Goal: Task Accomplishment & Management: Complete application form

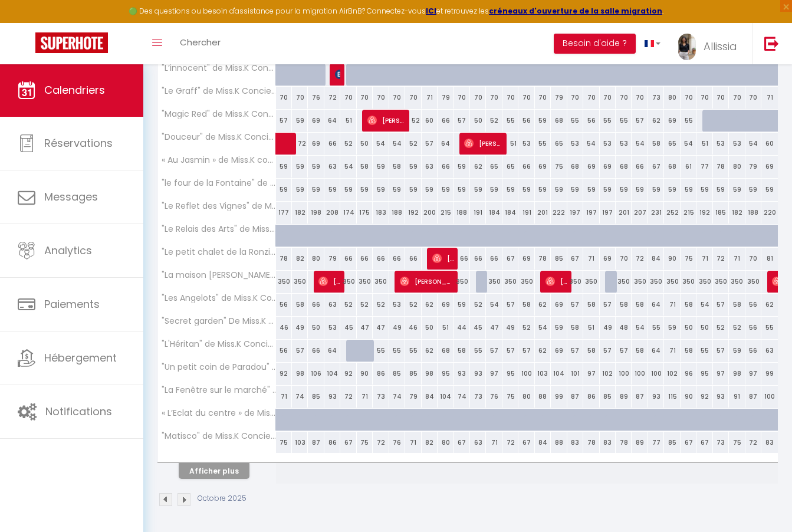
scroll to position [273, 0]
click at [166, 496] on img at bounding box center [165, 499] width 13 height 13
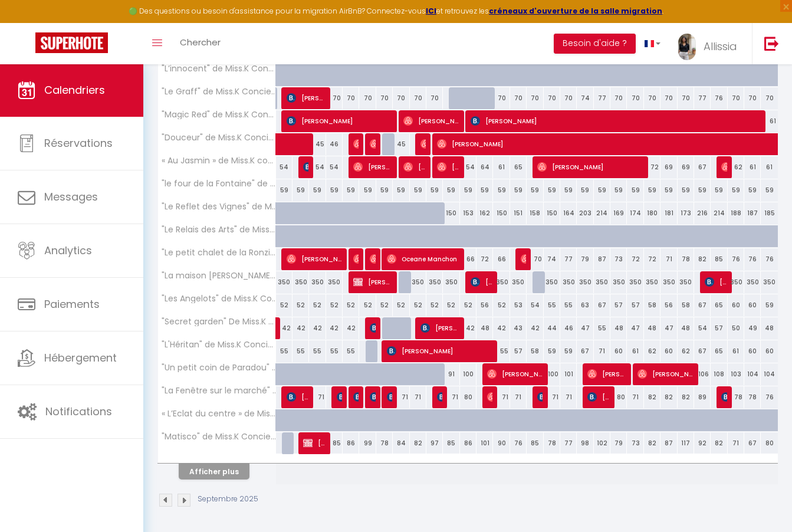
click at [453, 396] on div "71" at bounding box center [451, 397] width 17 height 22
type input "71"
type input "Jeu 11 Septembre 2025"
type input "Ven 12 Septembre 2025"
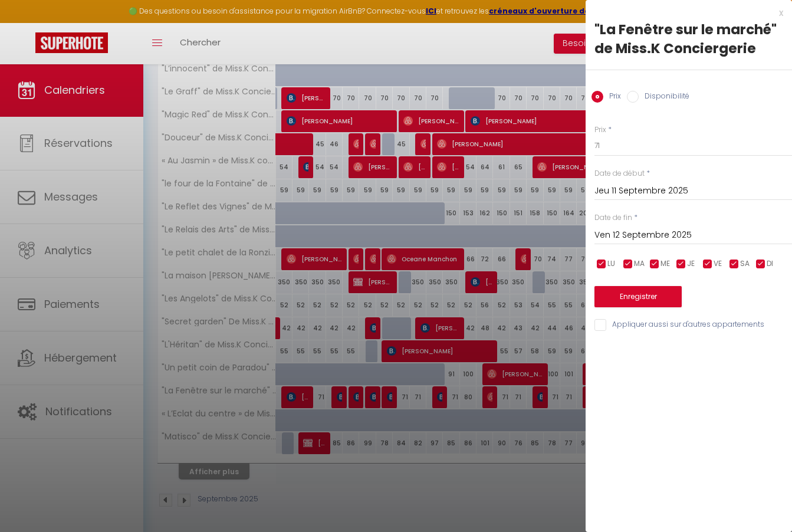
click at [779, 14] on div "x" at bounding box center [683, 13] width 197 height 14
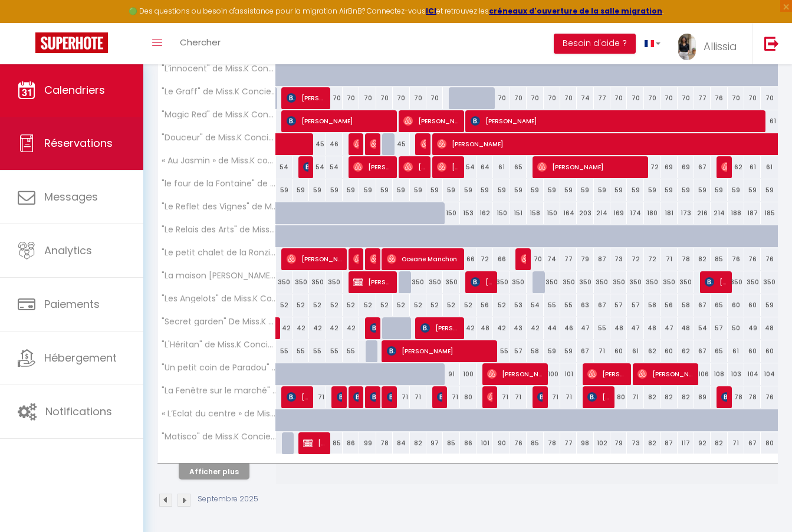
click at [111, 159] on link "Réservations" at bounding box center [71, 143] width 143 height 53
select select "not_cancelled"
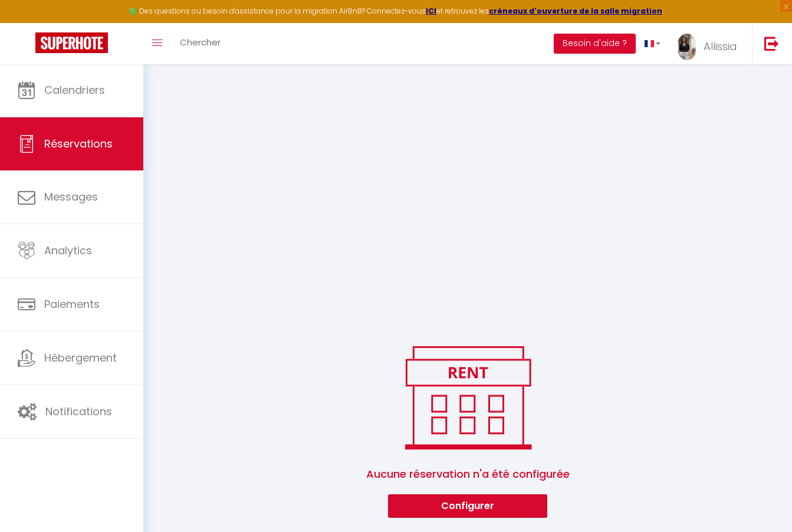
scroll to position [187, 0]
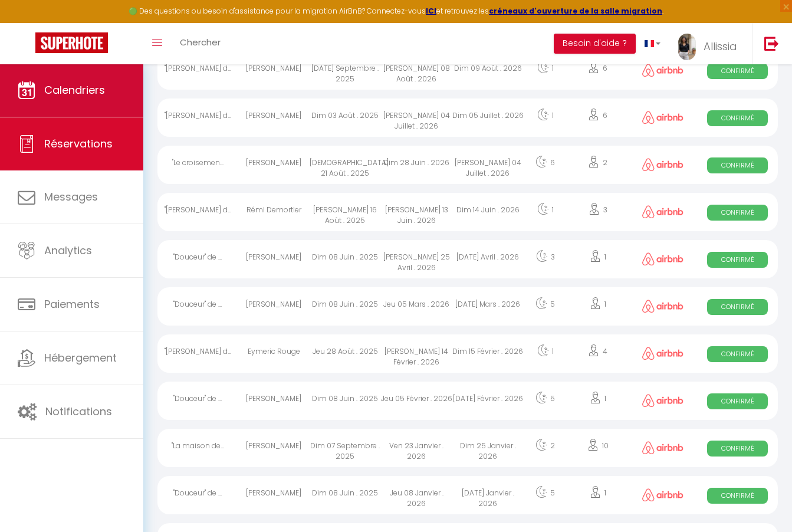
click at [106, 93] on link "Calendriers" at bounding box center [71, 90] width 143 height 53
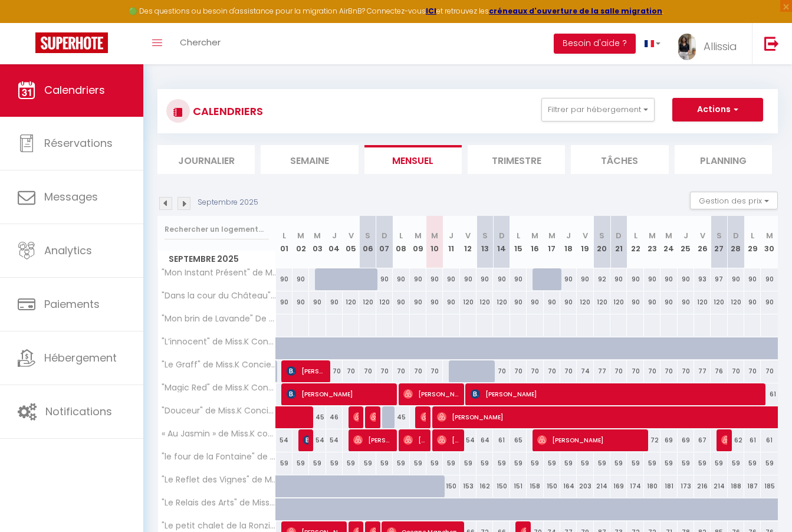
click at [705, 126] on div "CALENDRIERS Filtrer par hébergement Tous "Bohème Chic" de Miss.K Conciergerie "…" at bounding box center [467, 111] width 620 height 44
click at [702, 113] on button "Actions" at bounding box center [717, 110] width 91 height 24
click at [692, 134] on link "Nouvelle réservation" at bounding box center [705, 137] width 103 height 18
select select
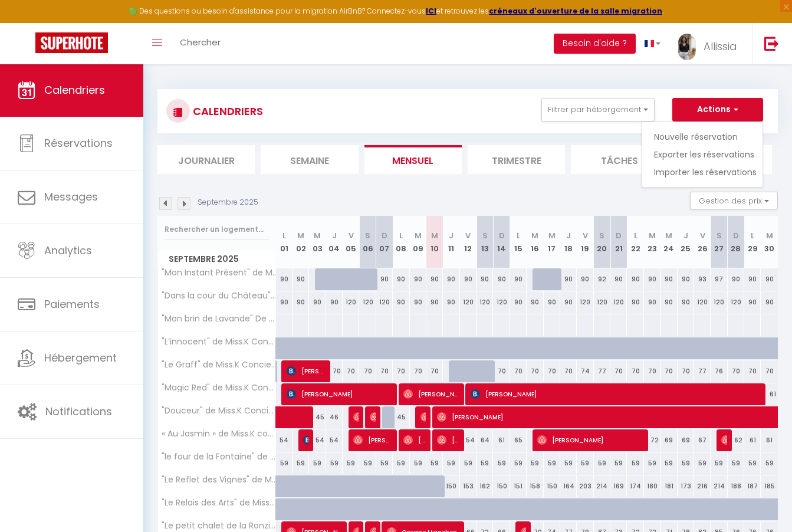
select select
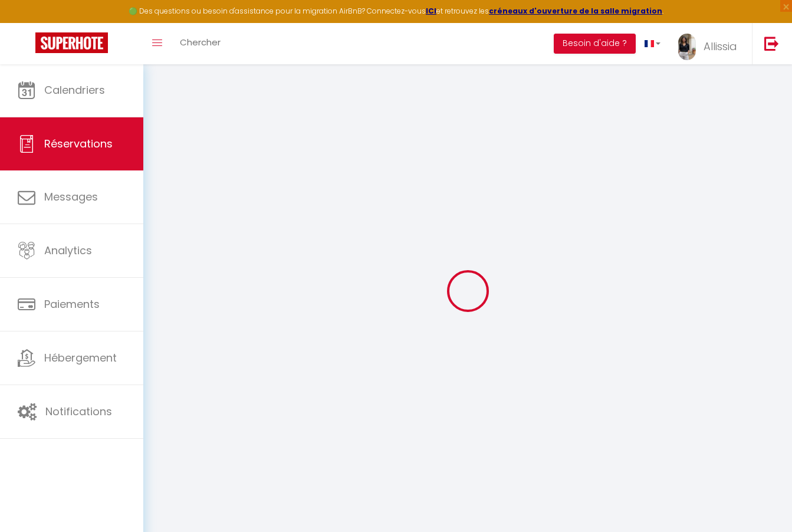
select select
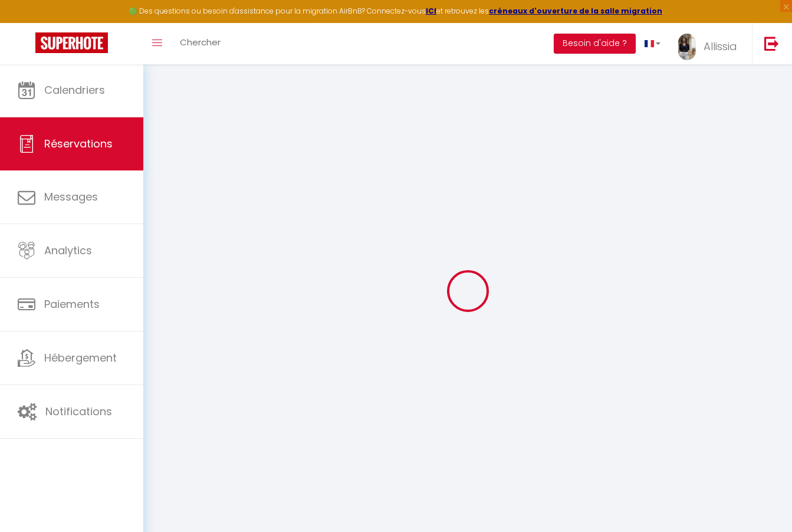
select select
checkbox input "false"
select select
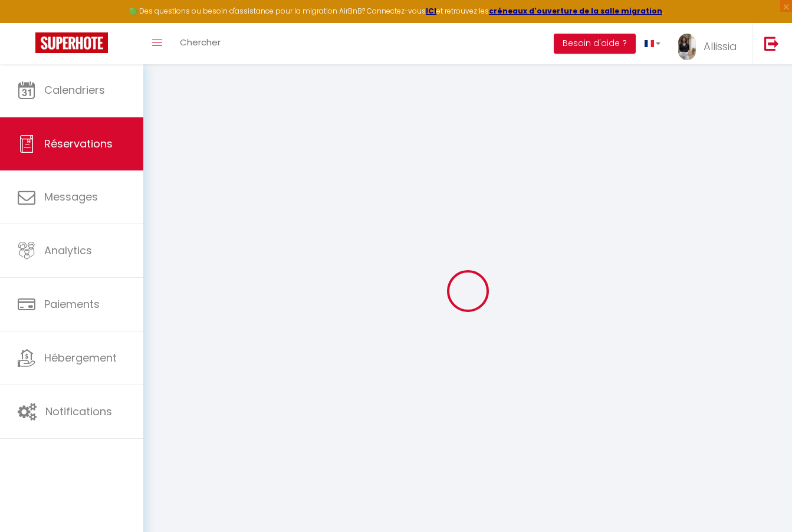
select select
checkbox input "false"
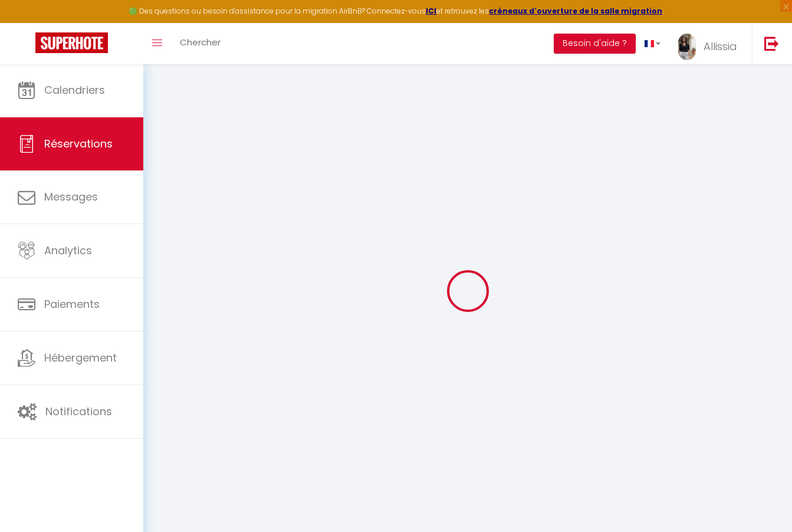
select select
checkbox input "false"
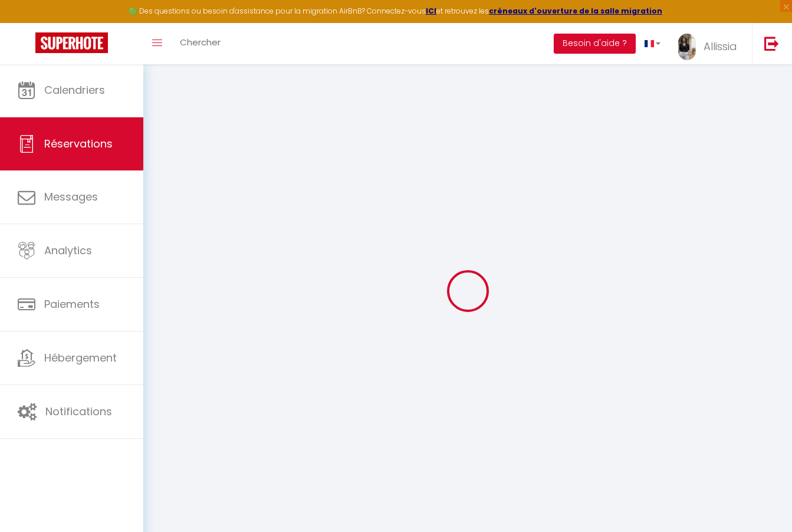
select select
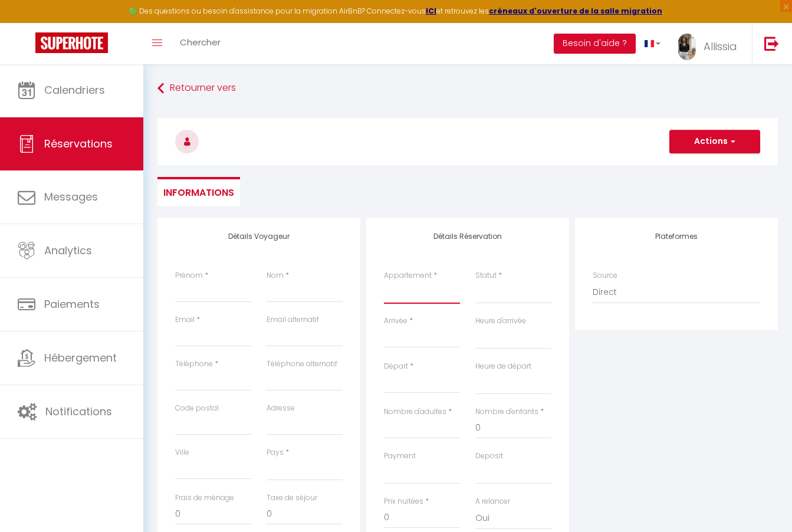
select select "49043"
select select
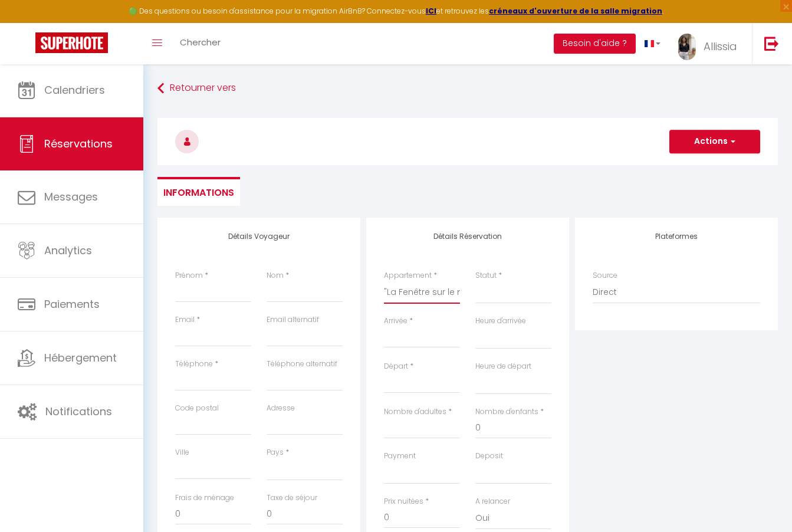
select select
checkbox input "false"
select select
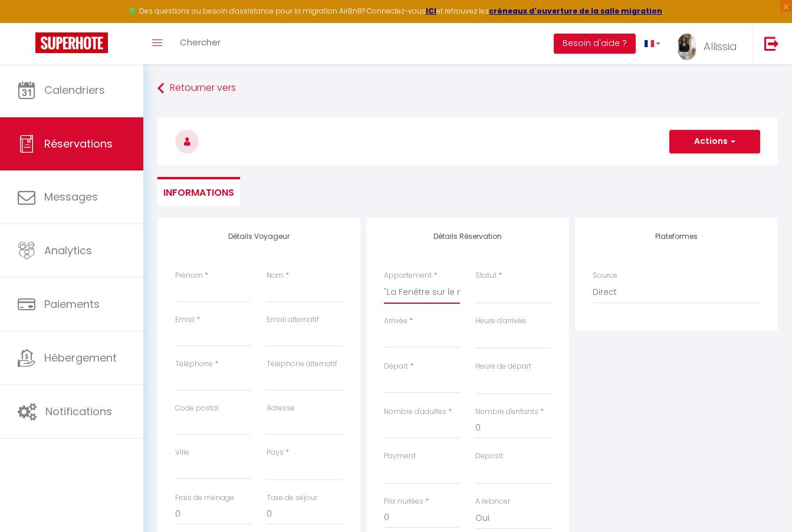
select select
checkbox input "false"
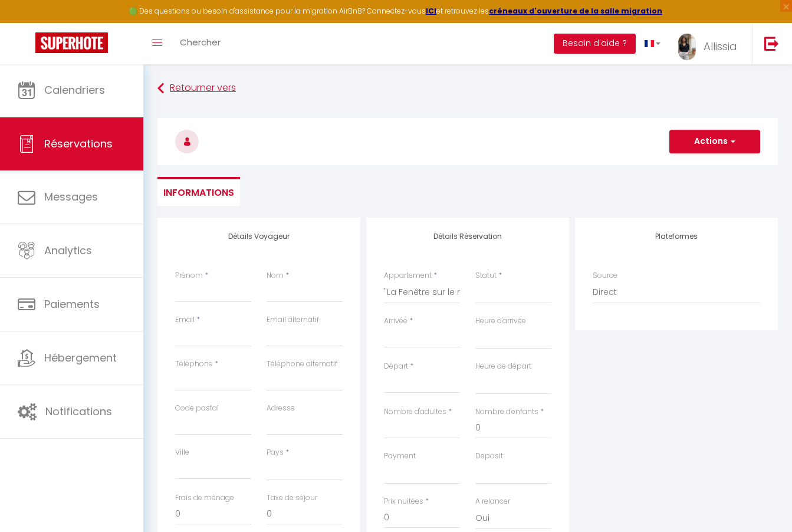
click at [199, 81] on link "Retourner vers" at bounding box center [467, 88] width 620 height 21
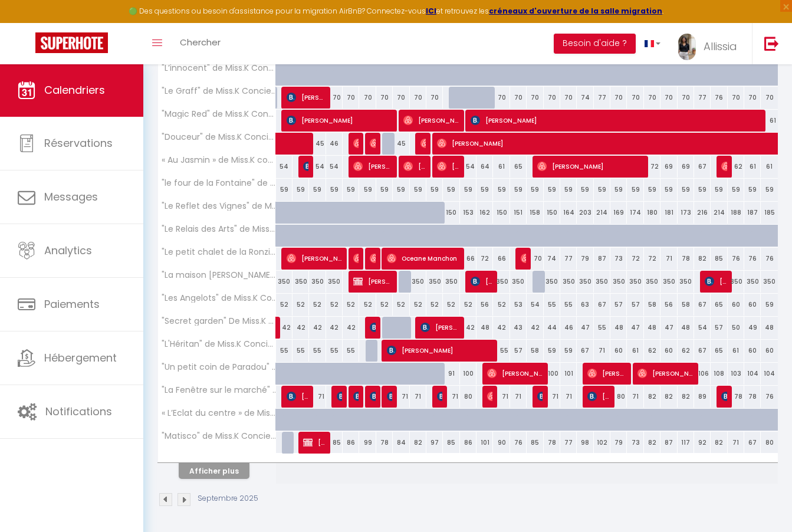
scroll to position [273, 0]
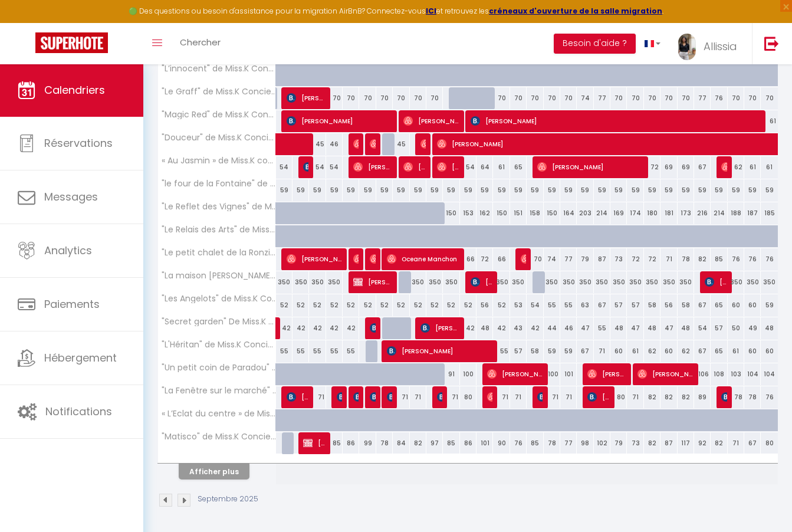
click at [371, 399] on img at bounding box center [374, 396] width 9 height 9
select select "OK"
select select "KO"
select select "1"
select select "0"
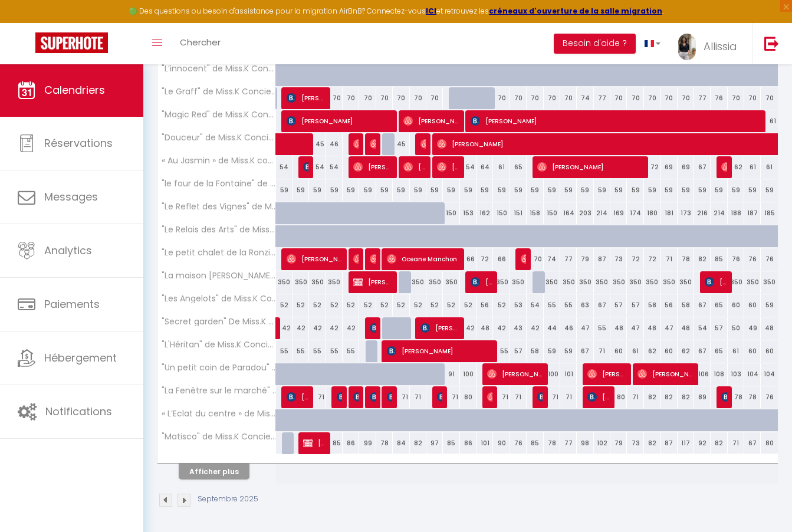
select select "1"
select select
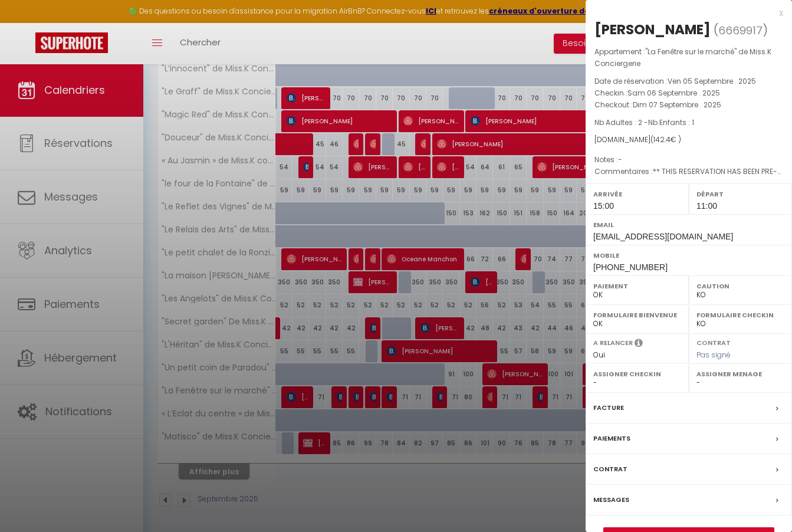
click at [355, 399] on div at bounding box center [396, 266] width 792 height 532
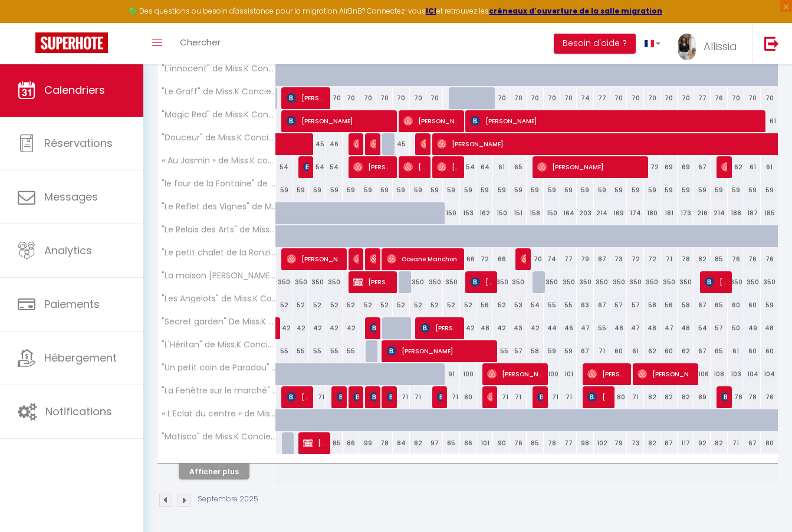
click at [355, 399] on img at bounding box center [357, 396] width 9 height 9
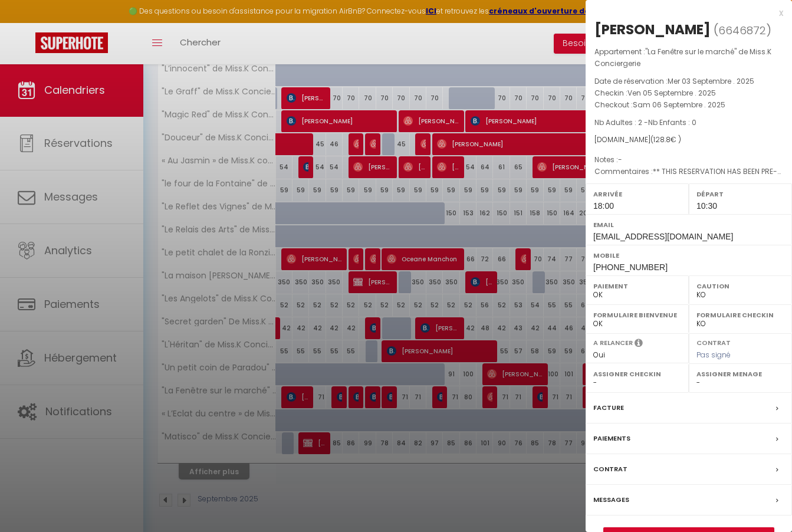
click at [341, 398] on div at bounding box center [396, 266] width 792 height 532
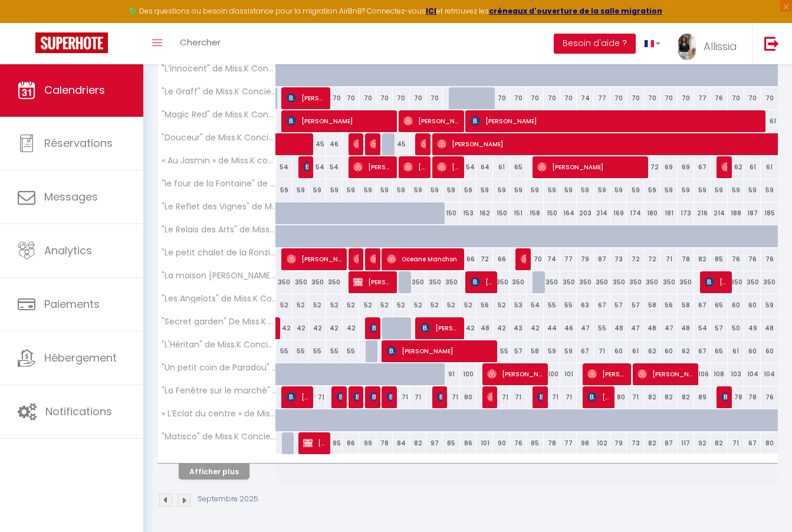
click at [341, 398] on img at bounding box center [341, 396] width 9 height 9
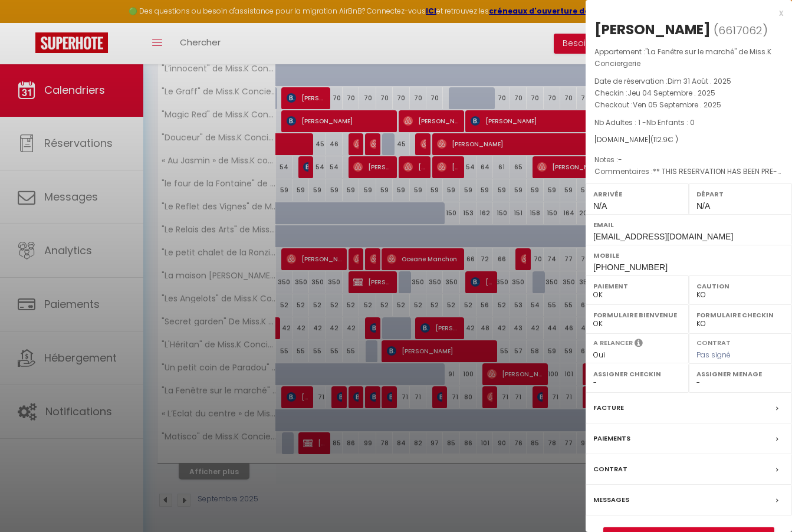
click at [653, 319] on select "OK KO" at bounding box center [637, 323] width 88 height 11
click at [665, 528] on link "Détails de la réservation" at bounding box center [689, 535] width 170 height 15
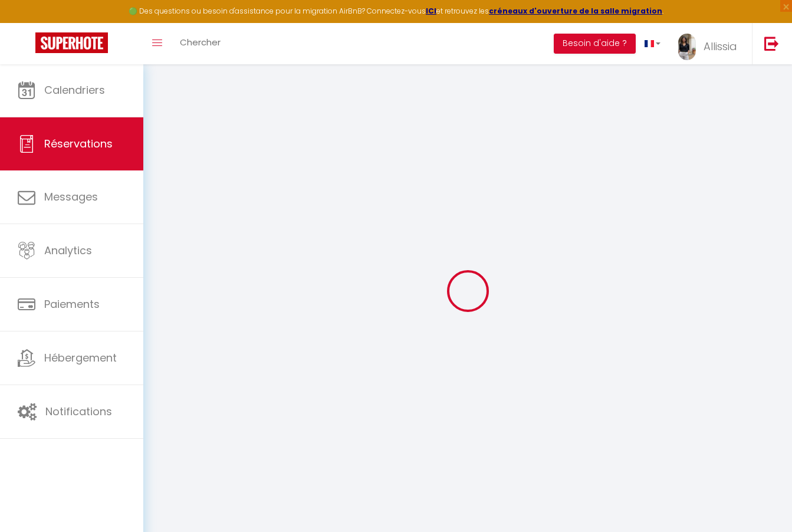
select select
checkbox input "false"
select select
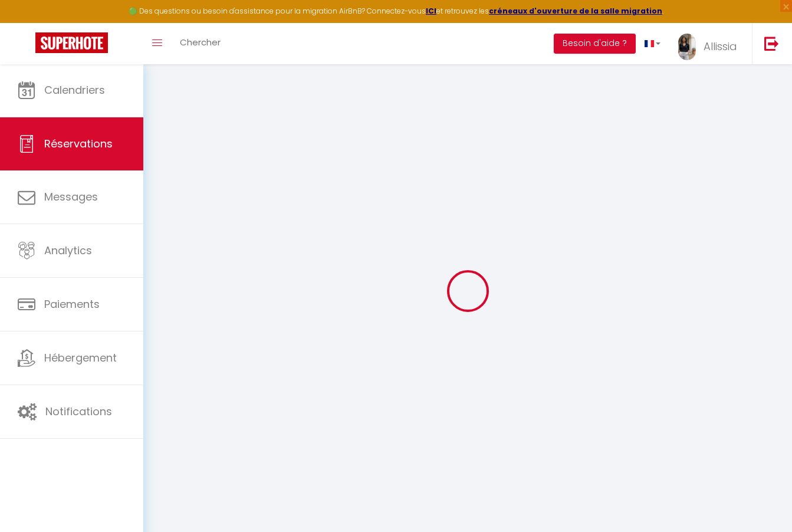
checkbox input "false"
type textarea "** THIS RESERVATION HAS BEEN PRE-PAID ** Reservation has a cancellation grace p…"
select select
checkbox input "false"
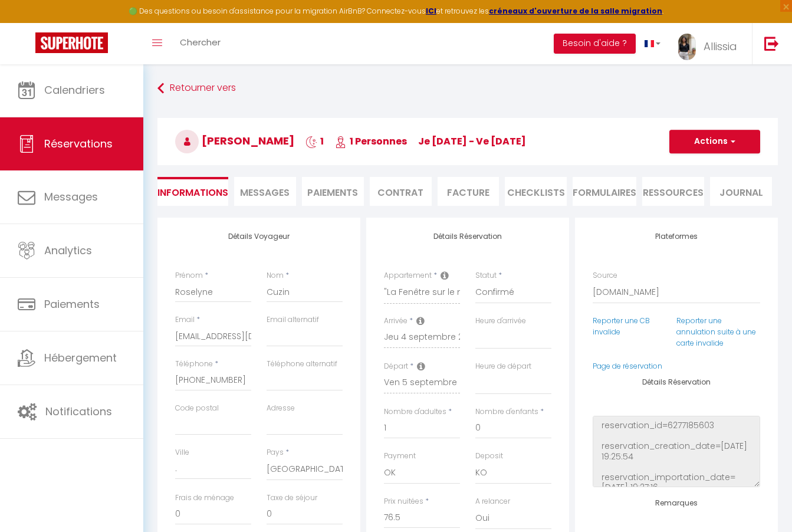
type input "35"
type input "1.4"
select select
checkbox input "false"
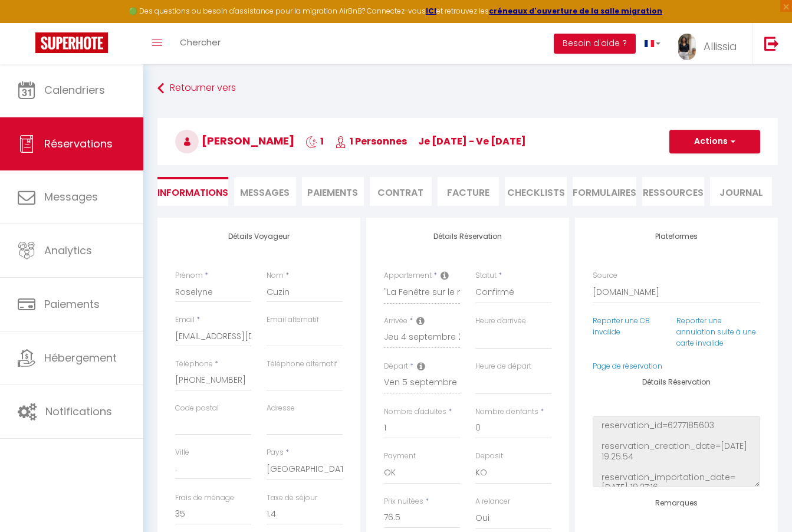
select select
click at [697, 149] on button "Actions" at bounding box center [714, 142] width 91 height 24
click at [691, 184] on link "Dupliquer" at bounding box center [702, 182] width 93 height 15
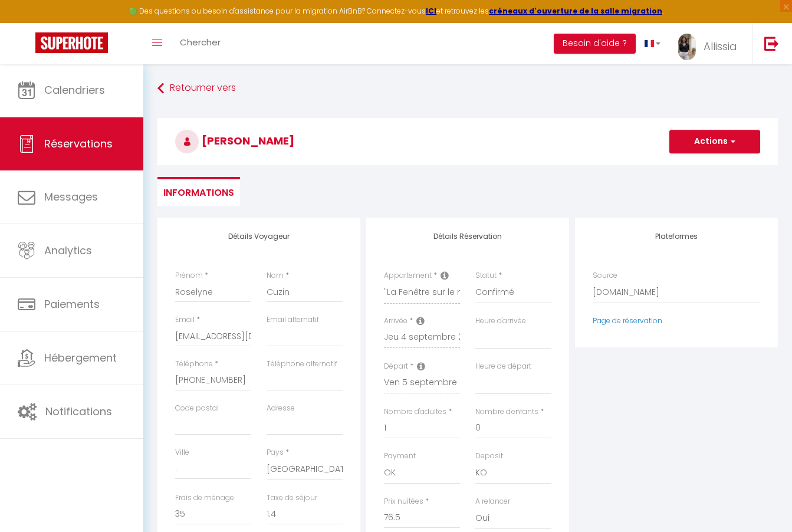
type input "0"
select select
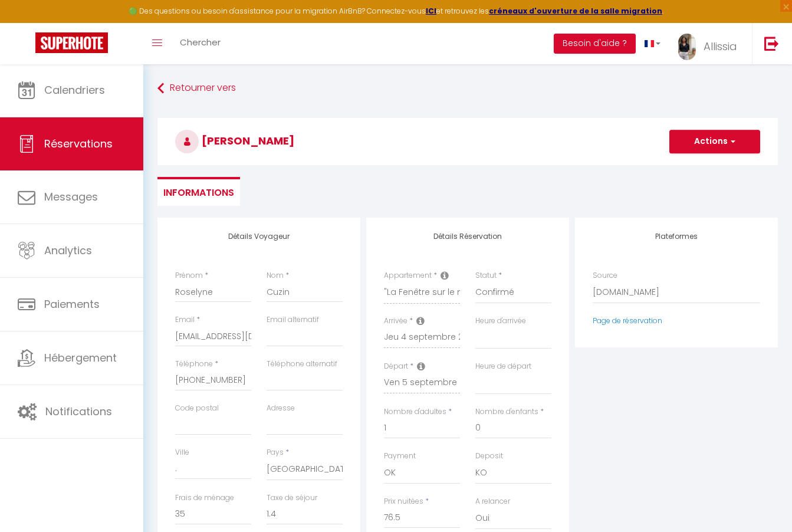
select select
checkbox input "false"
type input "Invalid Dateundefined"
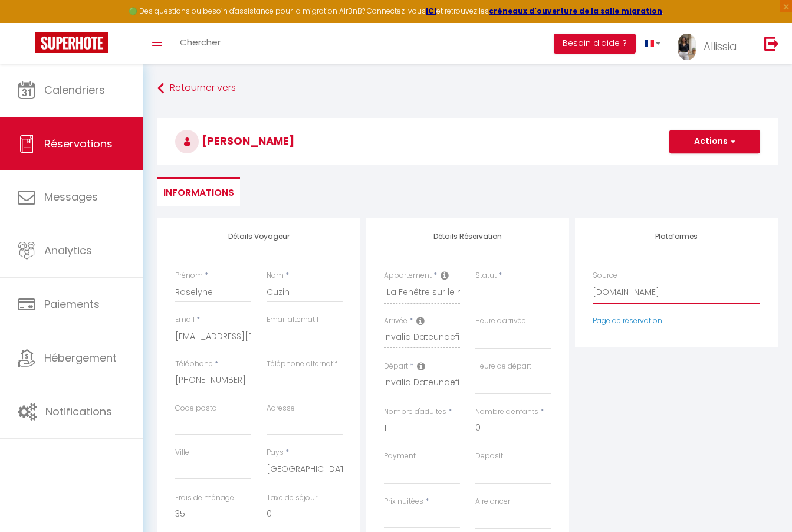
select select "54"
select select
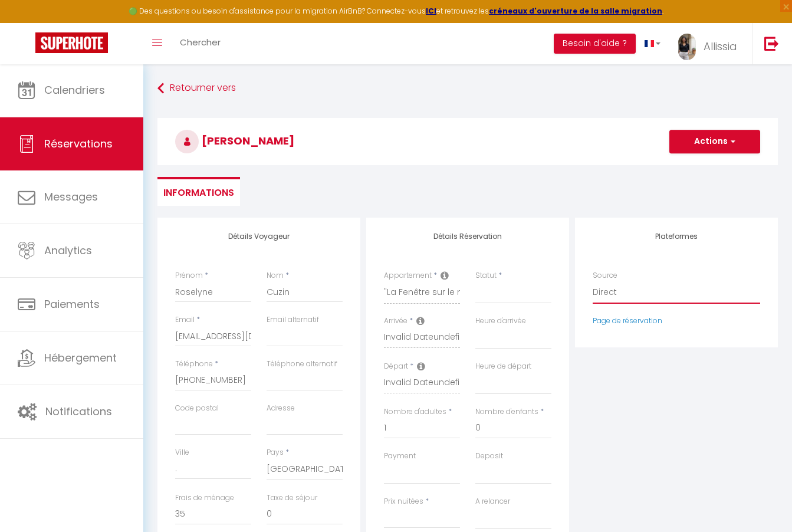
select select
checkbox input "false"
click at [400, 340] on input "Arrivée" at bounding box center [422, 338] width 76 height 15
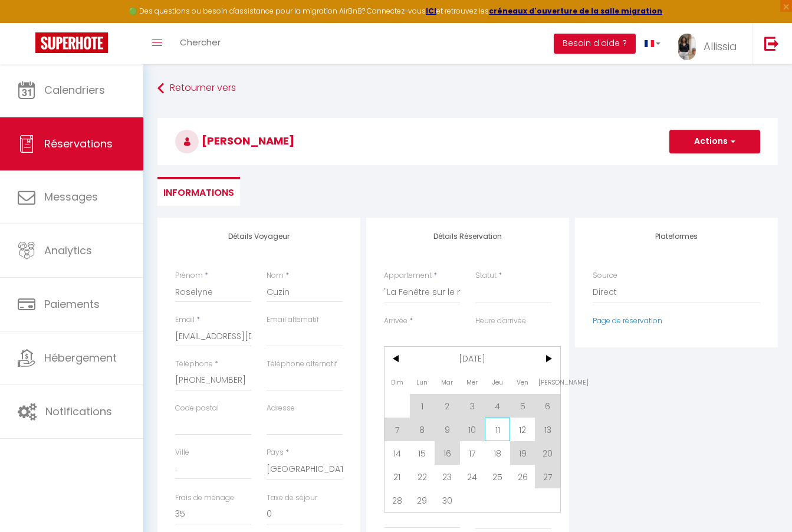
click at [496, 428] on span "11" at bounding box center [497, 429] width 25 height 24
select select
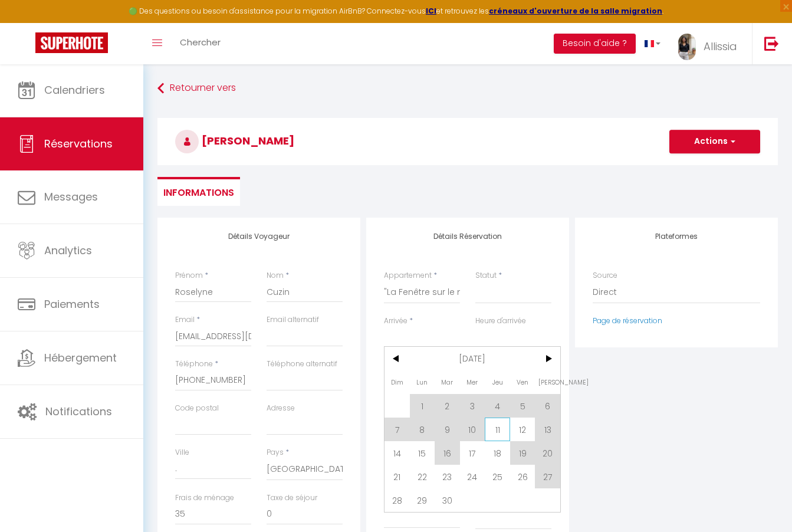
select select
type input "71"
select select
checkbox input "false"
type input "Jeu 11 Septembre 2025"
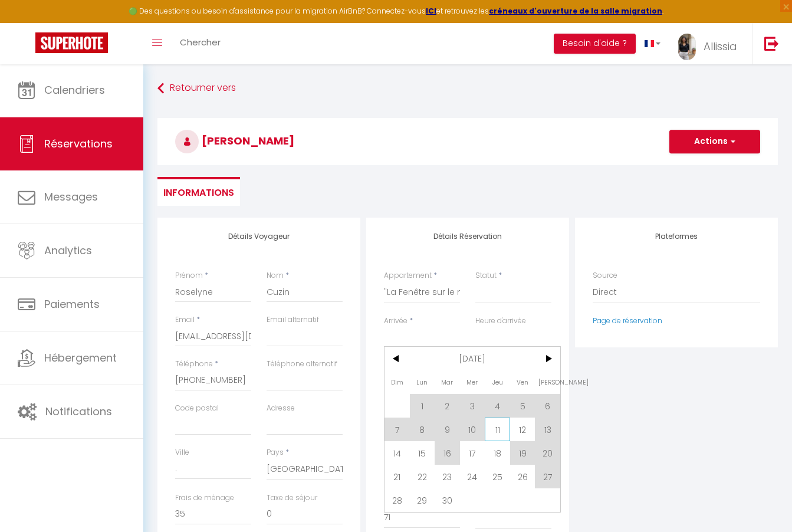
type input "Ven 12 Septembre 2025"
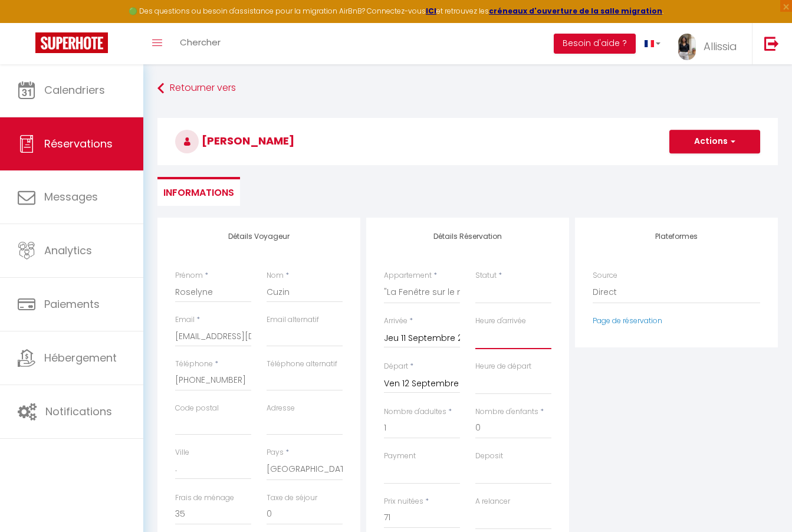
select select "16:00"
select select
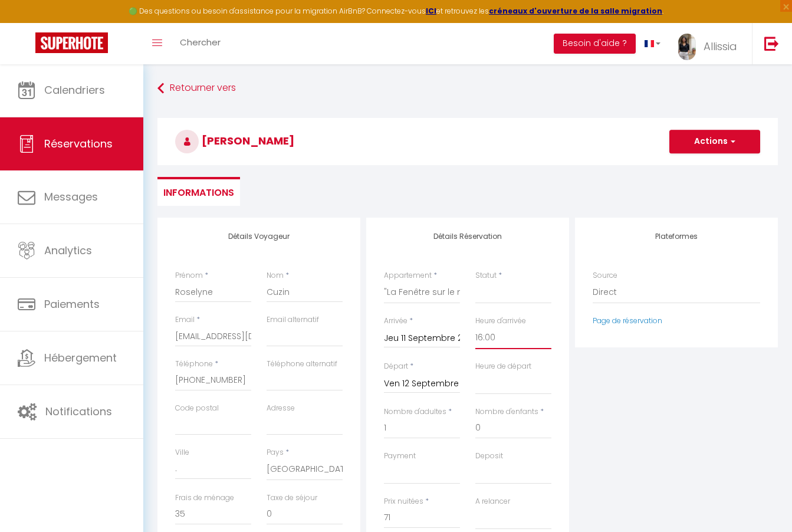
select select
checkbox input "false"
select select "11:00"
select select
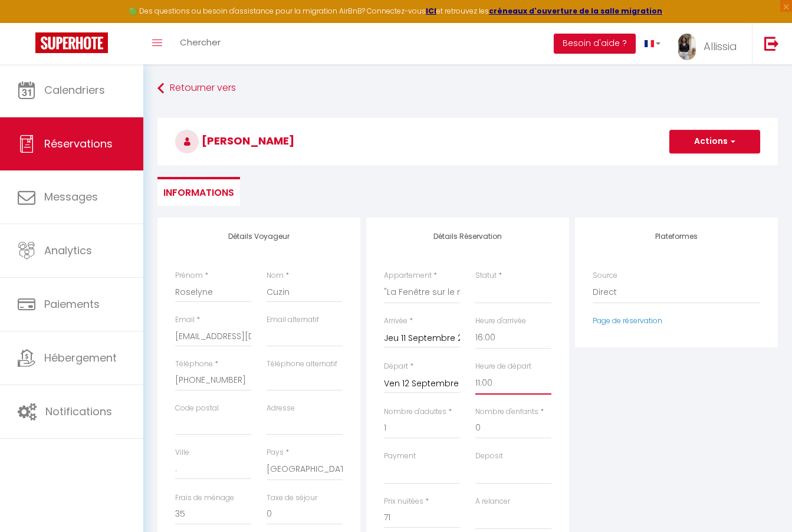
select select
checkbox input "false"
select select "1"
select select
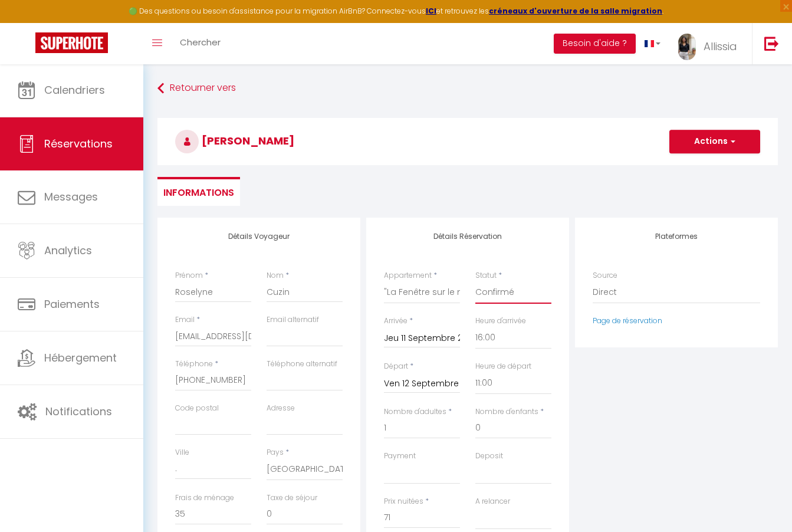
select select
checkbox input "false"
click at [705, 144] on button "Actions" at bounding box center [714, 142] width 91 height 24
click at [695, 167] on link "Enregistrer" at bounding box center [702, 167] width 93 height 15
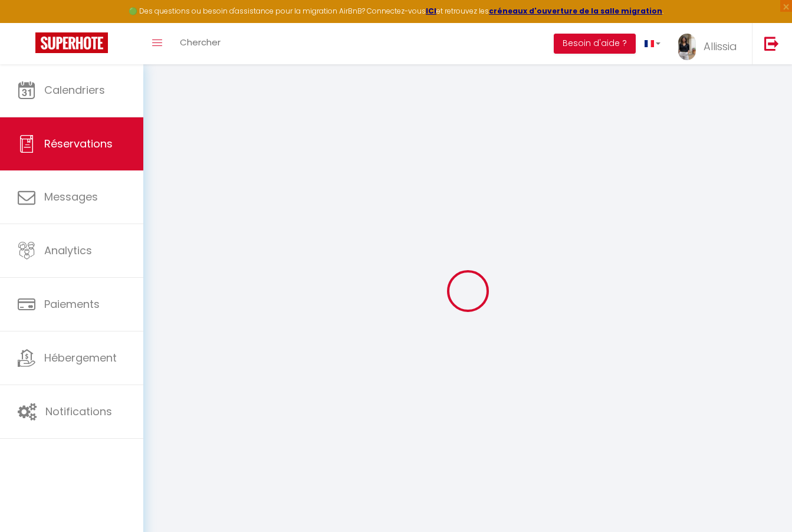
select select "not_cancelled"
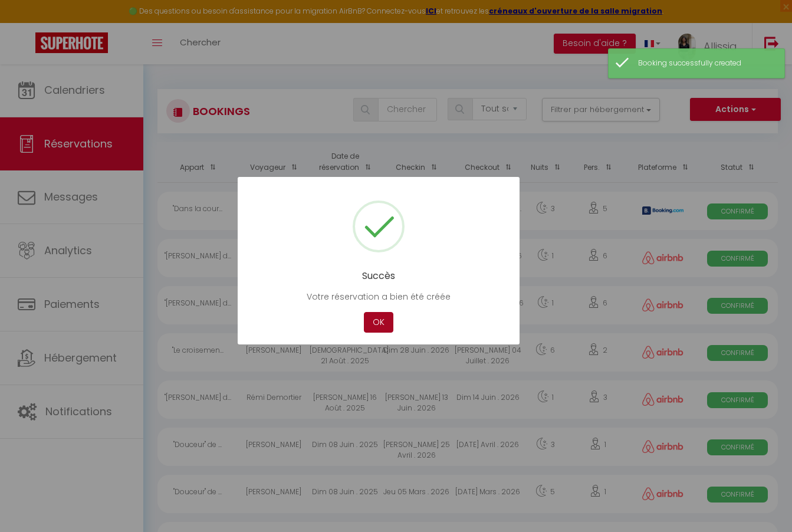
click at [377, 321] on button "OK" at bounding box center [378, 322] width 29 height 21
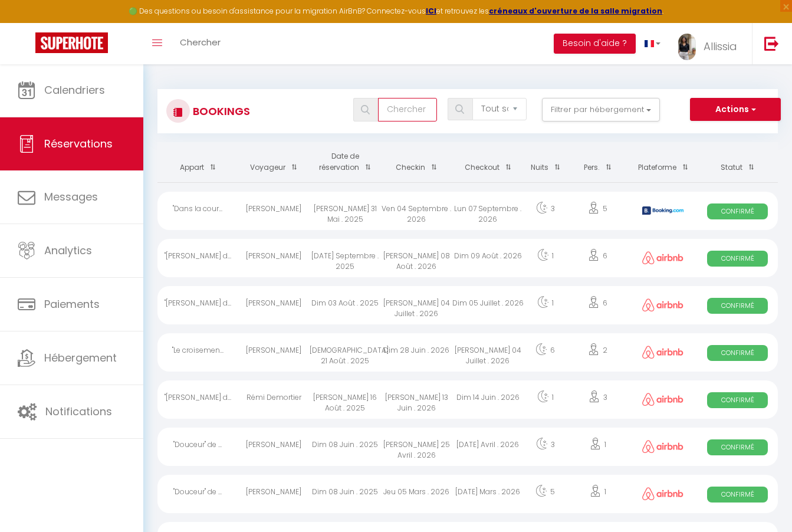
click at [404, 106] on input "text" at bounding box center [407, 110] width 59 height 24
type input "cuzin"
select select
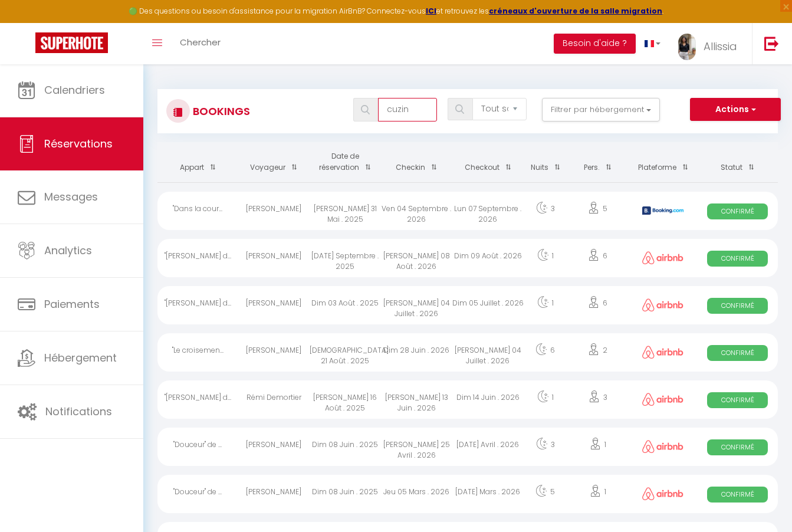
select select
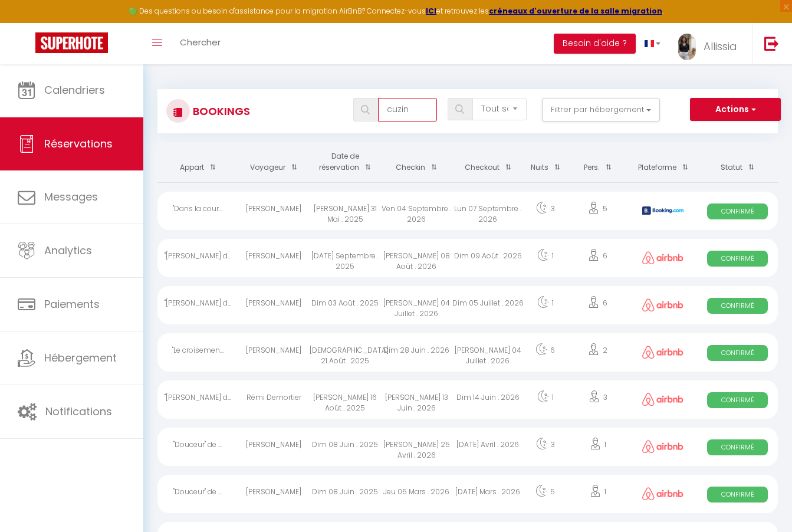
select select
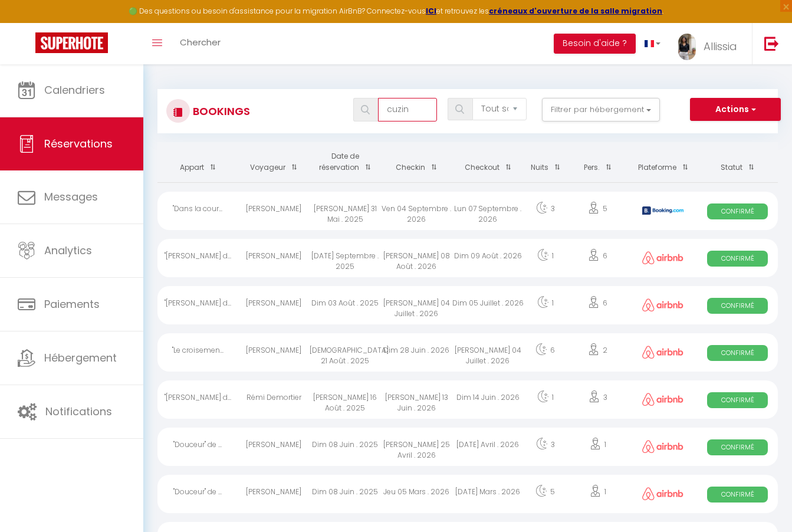
select select
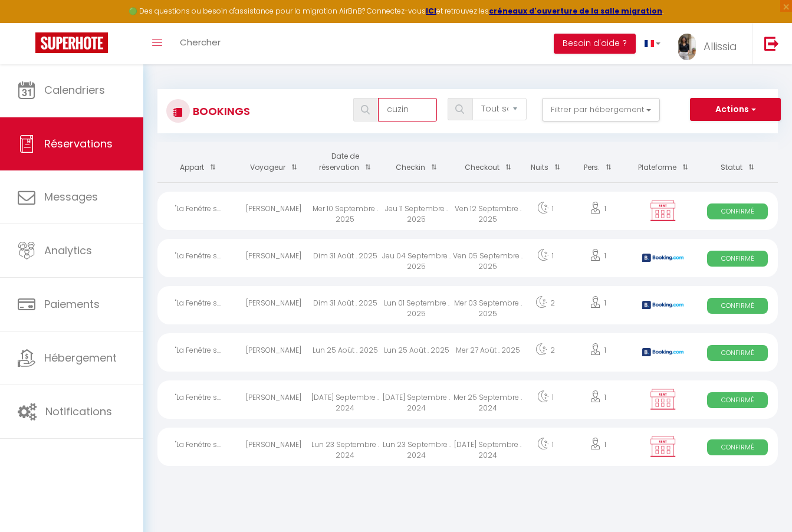
type input "cumin"
select select
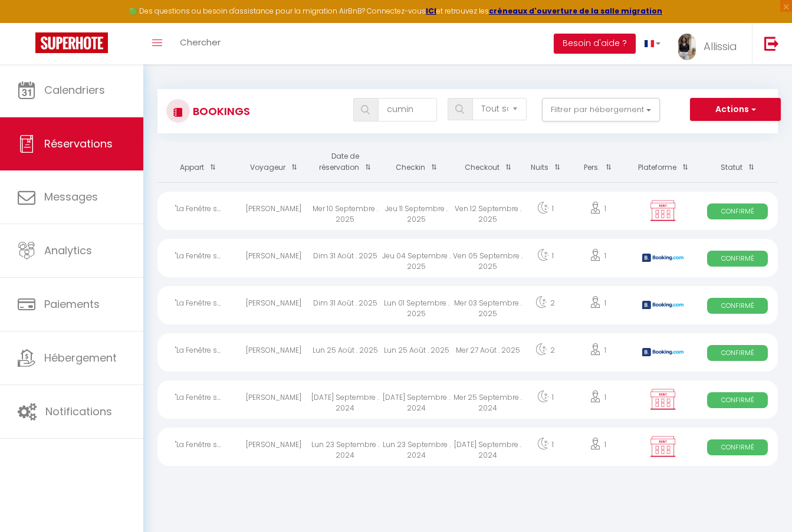
select select
drag, startPoint x: 387, startPoint y: 131, endPoint x: 330, endPoint y: 208, distance: 96.0
click at [332, 208] on div "Mer 10 Septembre . 2025" at bounding box center [345, 211] width 71 height 38
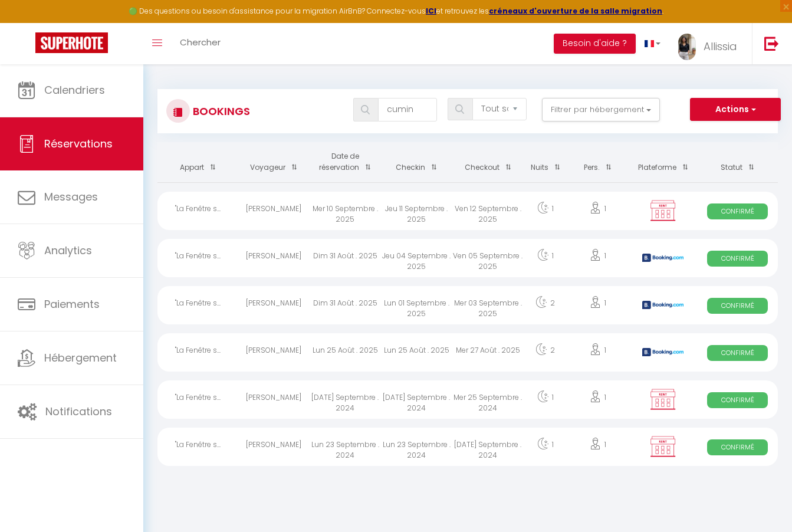
select select "OK"
select select "KO"
select select "0"
select select "1"
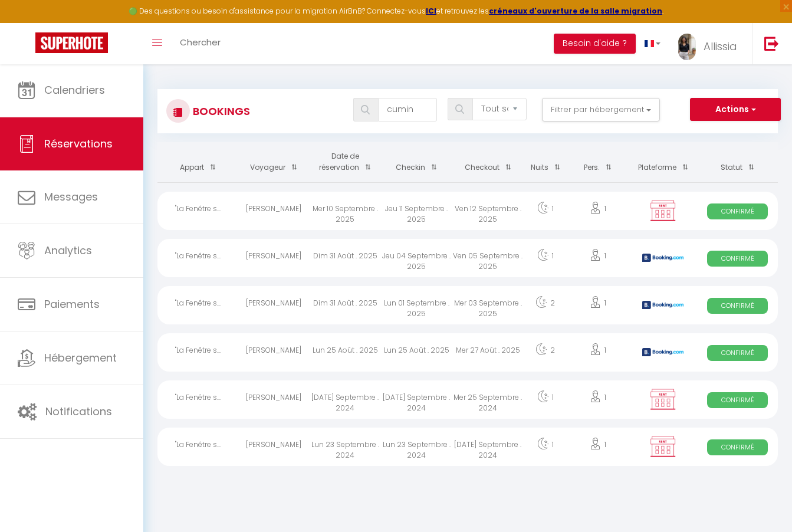
select select
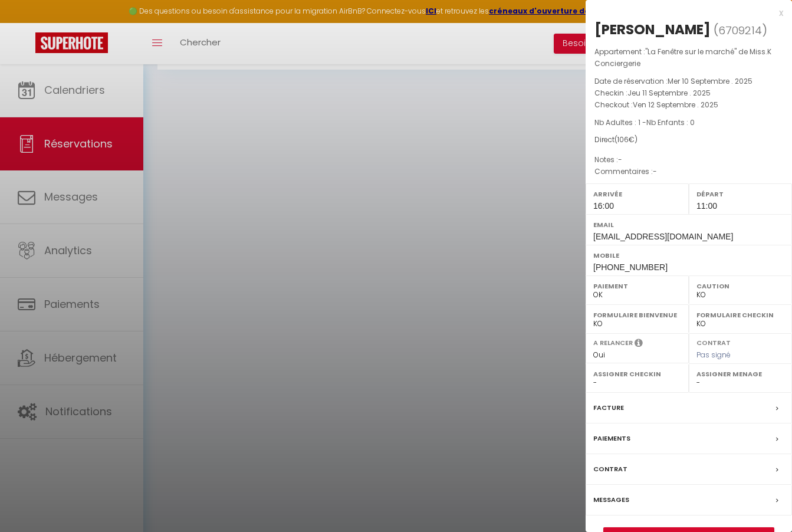
scroll to position [64, 0]
click at [649, 528] on link "Détails de la réservation" at bounding box center [689, 535] width 170 height 15
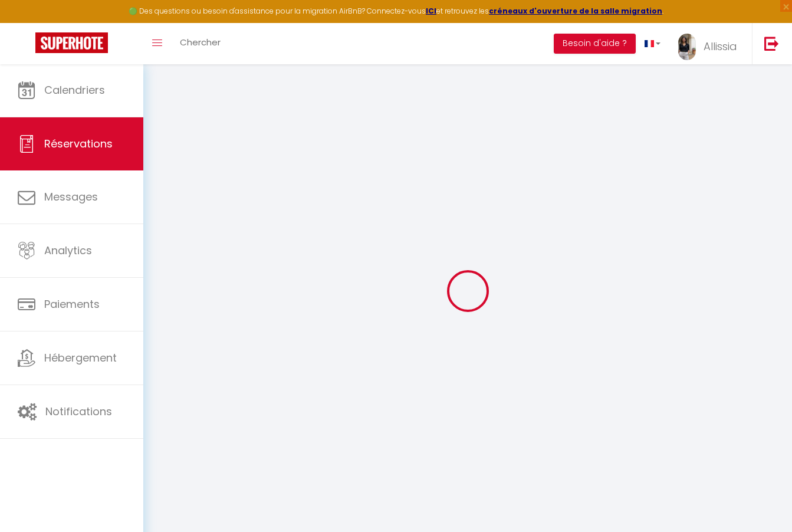
type input "Roselyne"
type input "Cuzin"
type input "[EMAIL_ADDRESS][DOMAIN_NAME]"
type input "[PHONE_NUMBER]"
type input "."
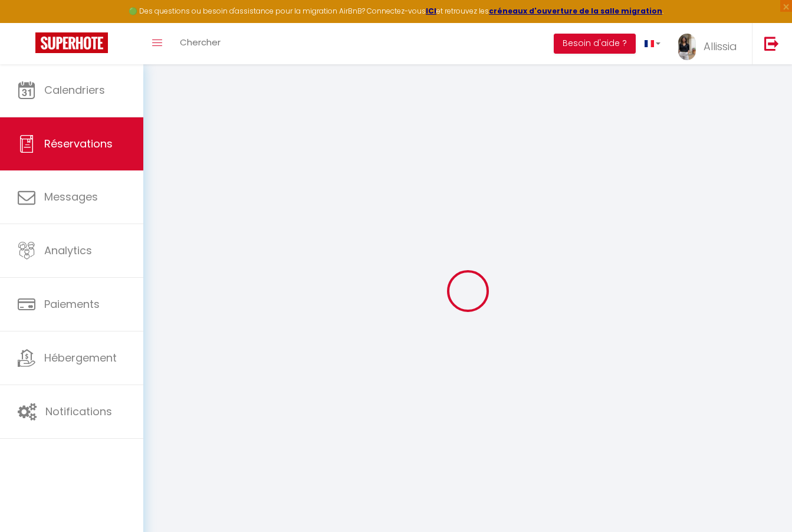
select select "FR"
select select "49043"
select select "1"
type input "Jeu 11 Septembre 2025"
select select
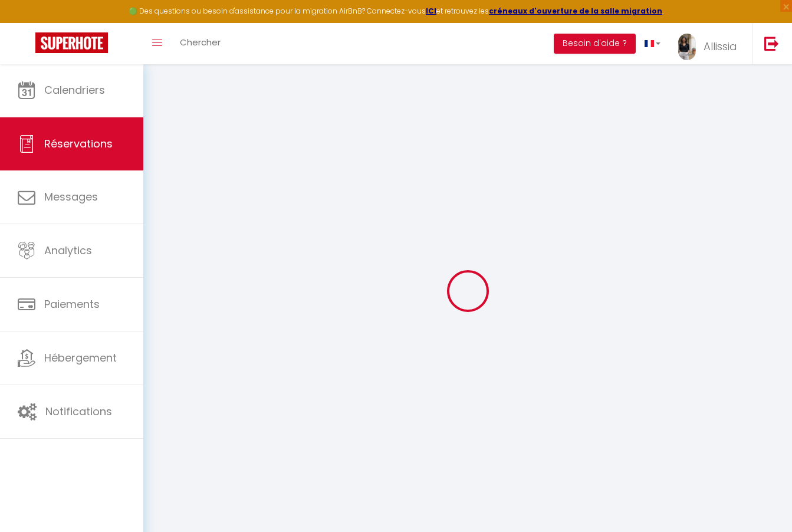
type input "Ven 12 Septembre 2025"
select select
type input "1"
select select "12"
select select
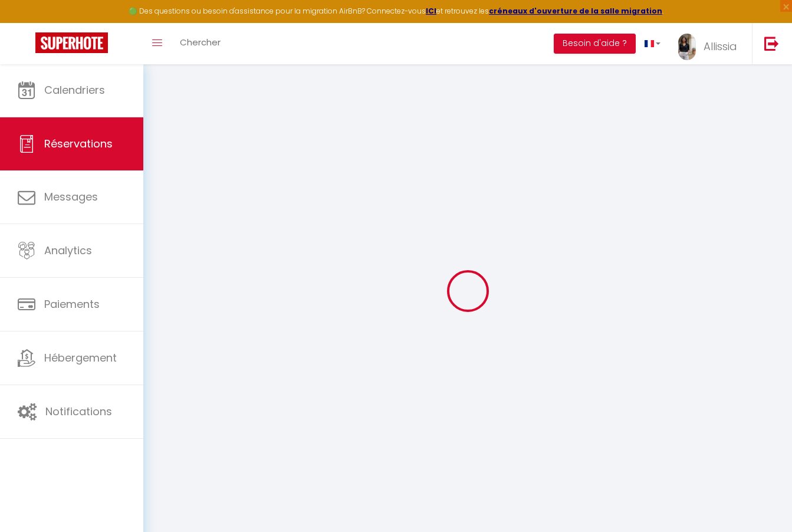
type input "71"
checkbox input "false"
type input "0"
type input "35"
type input "0"
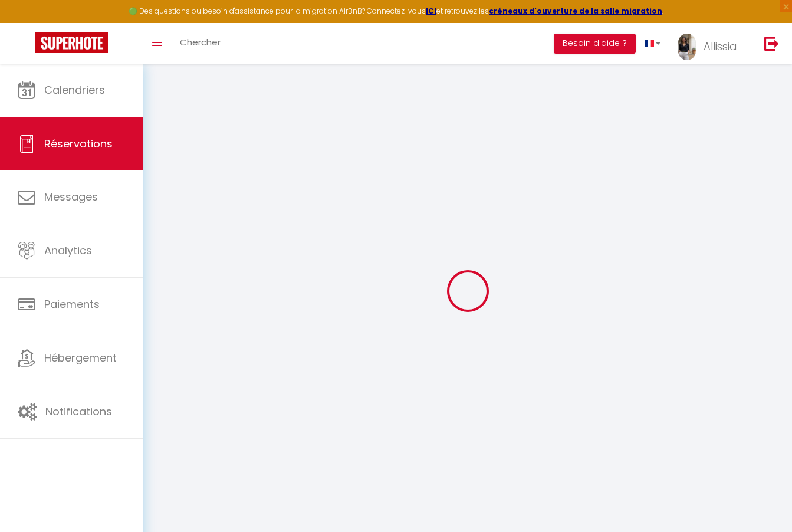
type input "0"
select select
select select "14"
checkbox input "false"
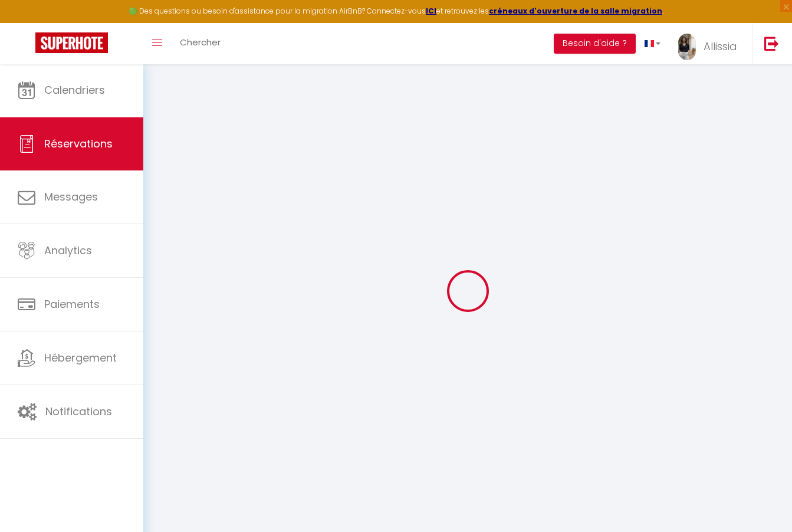
select select
checkbox input "false"
select select
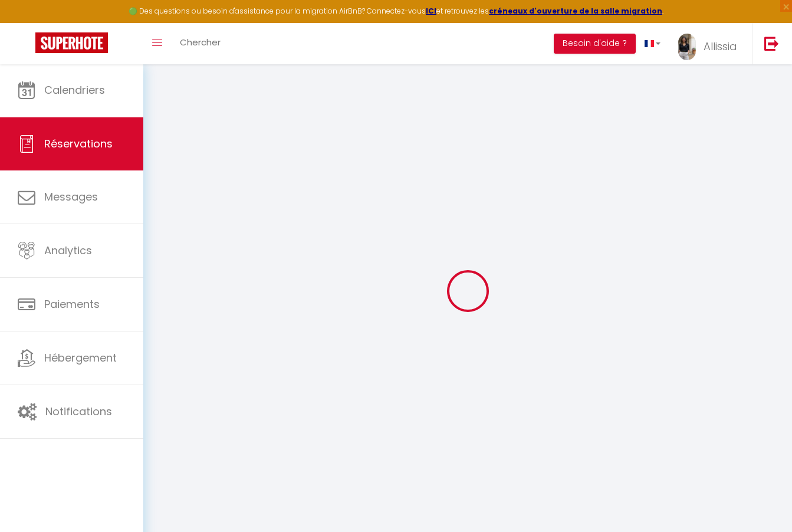
checkbox input "false"
select select
checkbox input "false"
type input "35"
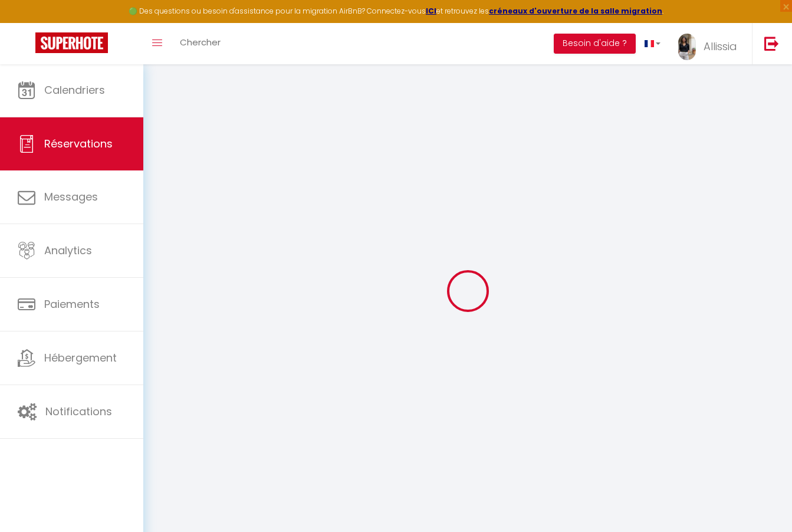
select select
checkbox input "false"
select select "16:00"
select select "11:00"
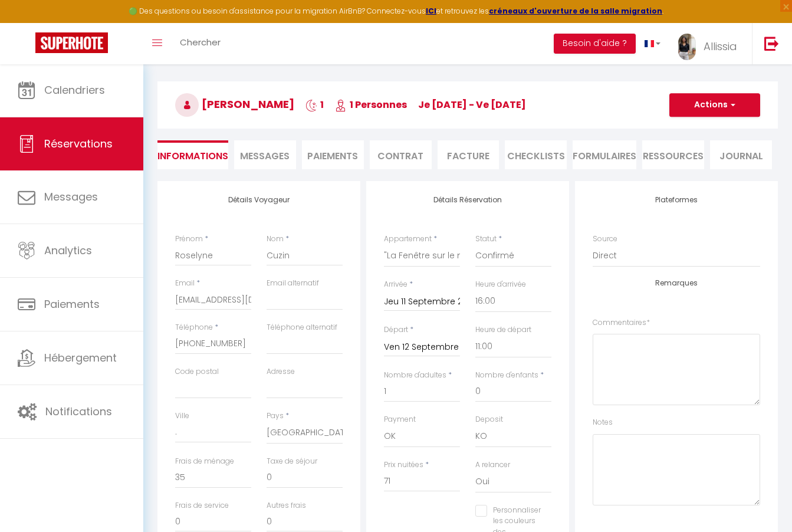
scroll to position [32, 0]
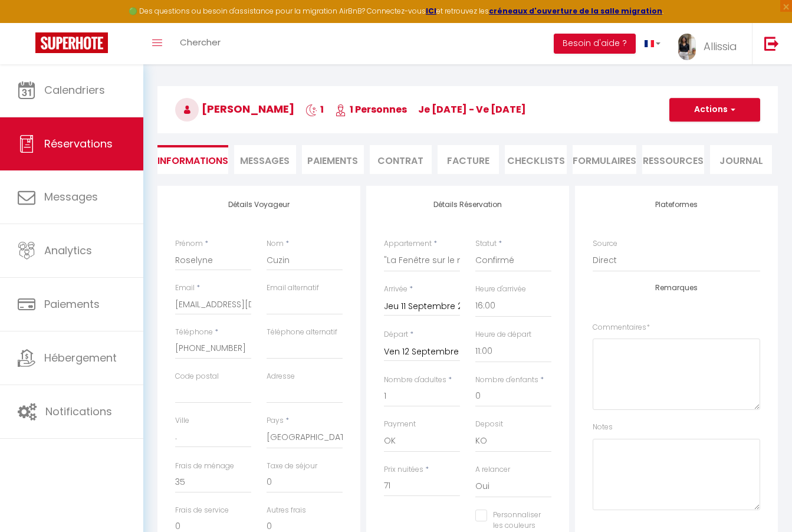
click at [739, 114] on button "Actions" at bounding box center [714, 110] width 91 height 24
click at [573, 196] on div "Plateformes Source Direct [DOMAIN_NAME] [DOMAIN_NAME] Chalet montagne Expedia G…" at bounding box center [676, 405] width 209 height 439
click at [332, 162] on li "Paiements" at bounding box center [333, 159] width 62 height 29
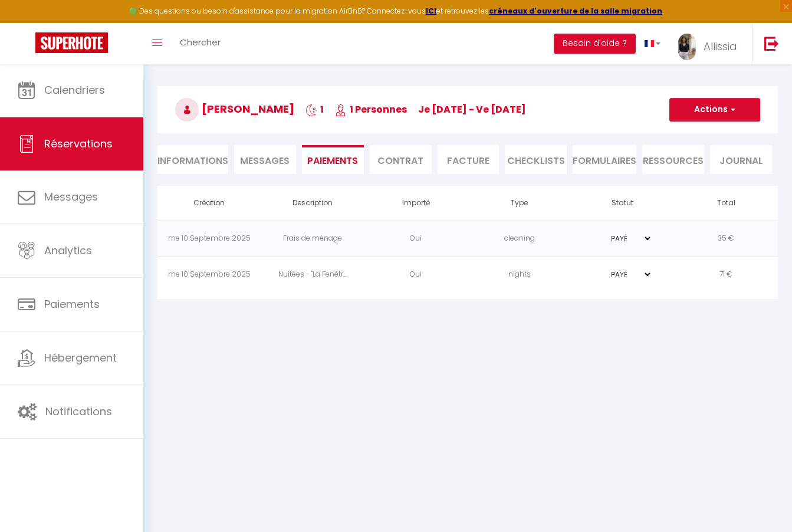
click at [712, 105] on button "Actions" at bounding box center [714, 110] width 91 height 24
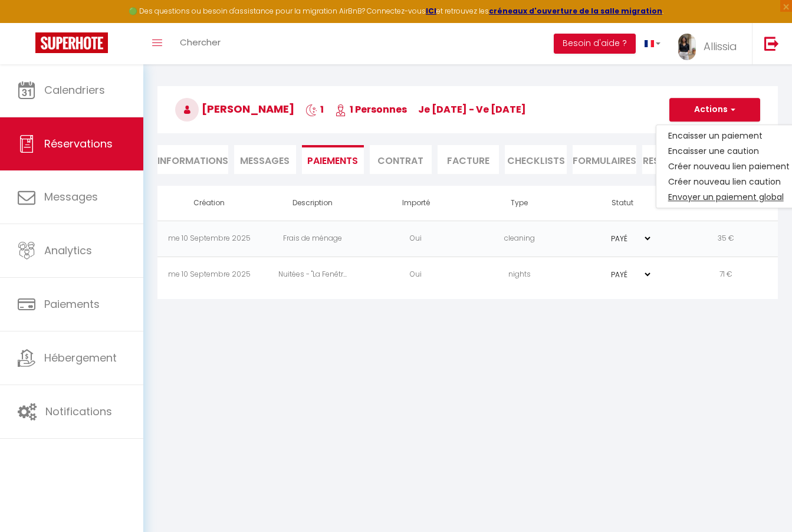
click at [689, 197] on link "Envoyer un paiement global" at bounding box center [728, 196] width 145 height 15
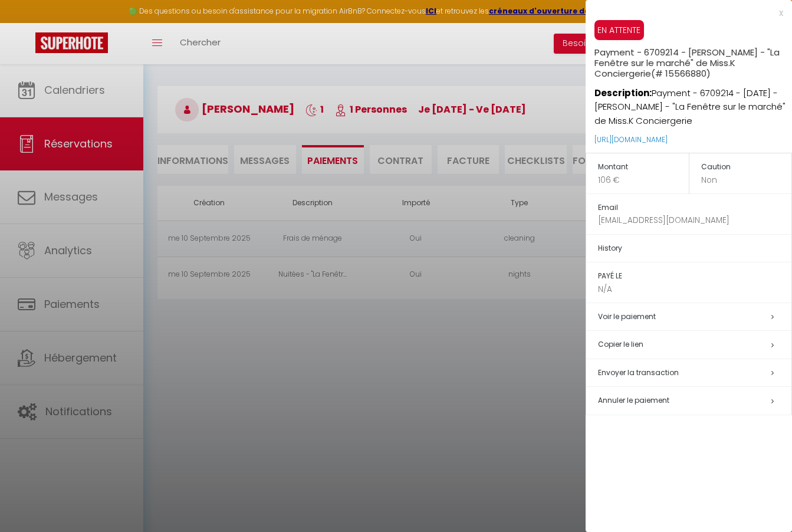
click at [634, 370] on span "Envoyer la transaction" at bounding box center [638, 372] width 81 height 10
select select "fr"
type input "[EMAIL_ADDRESS][DOMAIN_NAME]"
type input "Demande de paiement"
type textarea "Bonjour, Nous vous invitons à cliquer sur le lien ci-dessous pour effectuer le …"
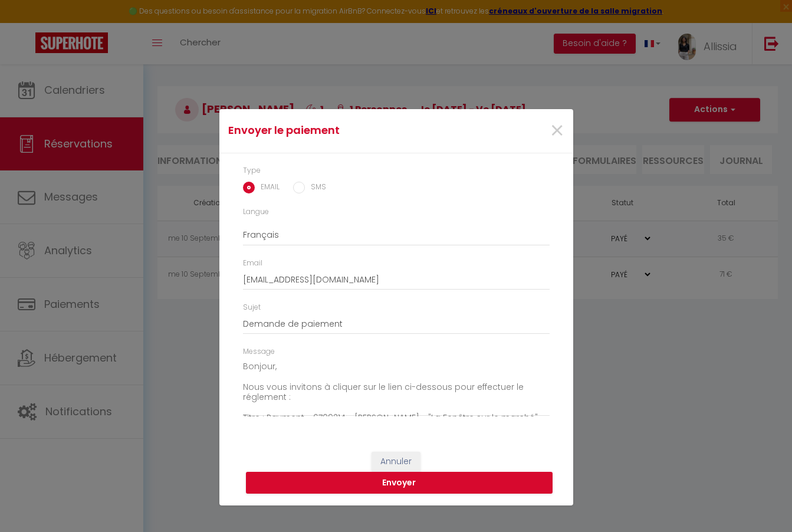
click at [298, 188] on input "SMS" at bounding box center [299, 188] width 12 height 12
radio input "true"
radio input "false"
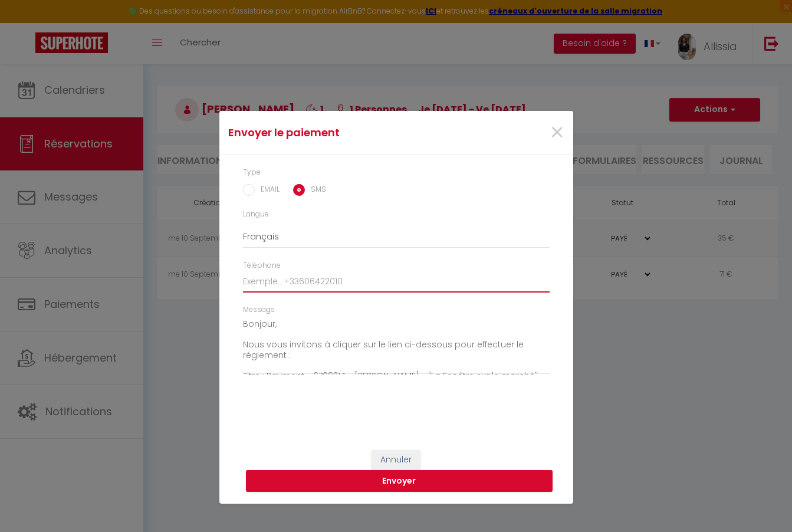
click at [341, 286] on input "Téléphone" at bounding box center [396, 281] width 307 height 21
type input "06683483286"
click at [407, 485] on button "Envoyer" at bounding box center [399, 481] width 307 height 22
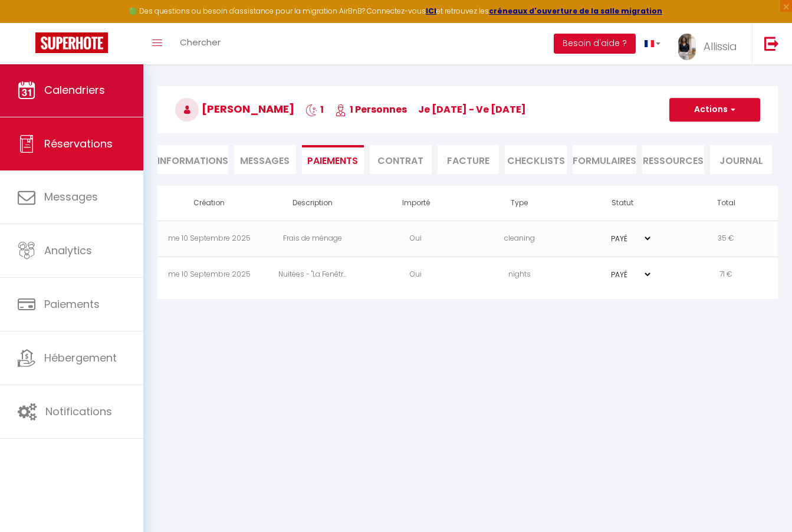
click at [85, 98] on link "Calendriers" at bounding box center [71, 90] width 143 height 53
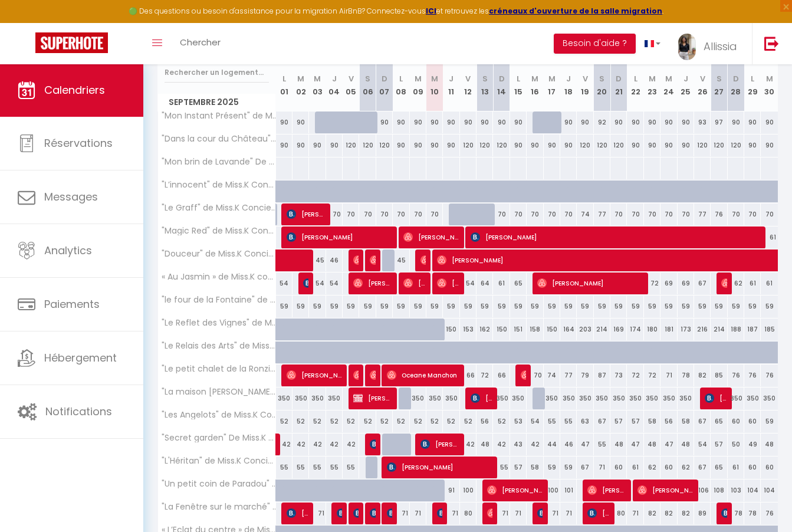
scroll to position [179, 0]
